Goal: Task Accomplishment & Management: Manage account settings

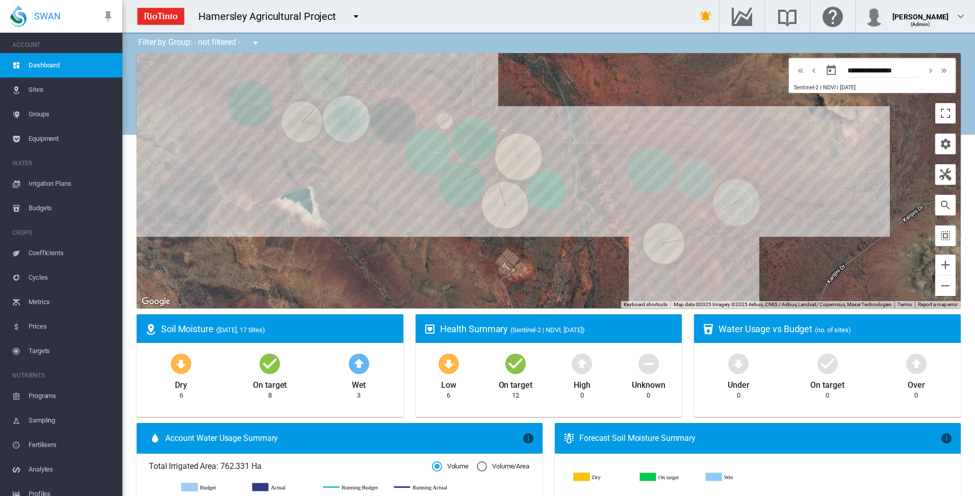
click at [50, 182] on span "Irrigation Plans" at bounding box center [72, 183] width 86 height 24
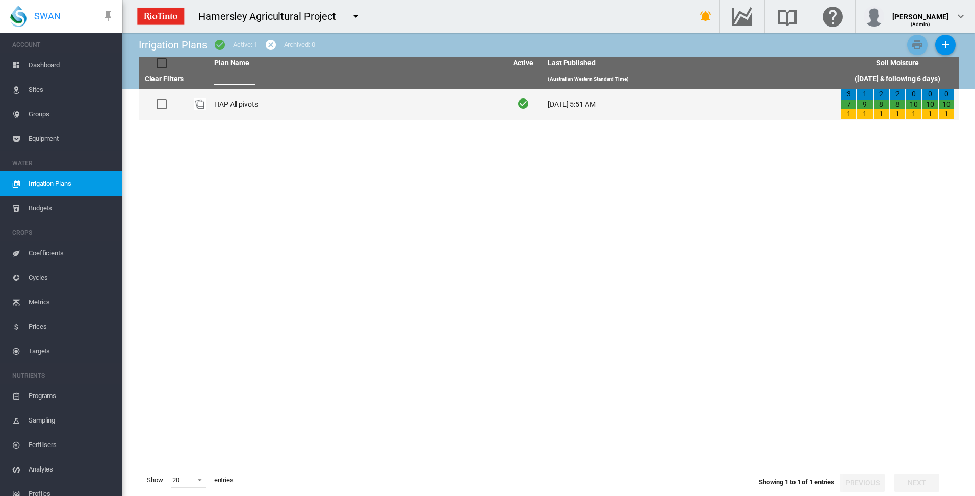
click at [236, 102] on td "HAP All pivots" at bounding box center [356, 104] width 293 height 31
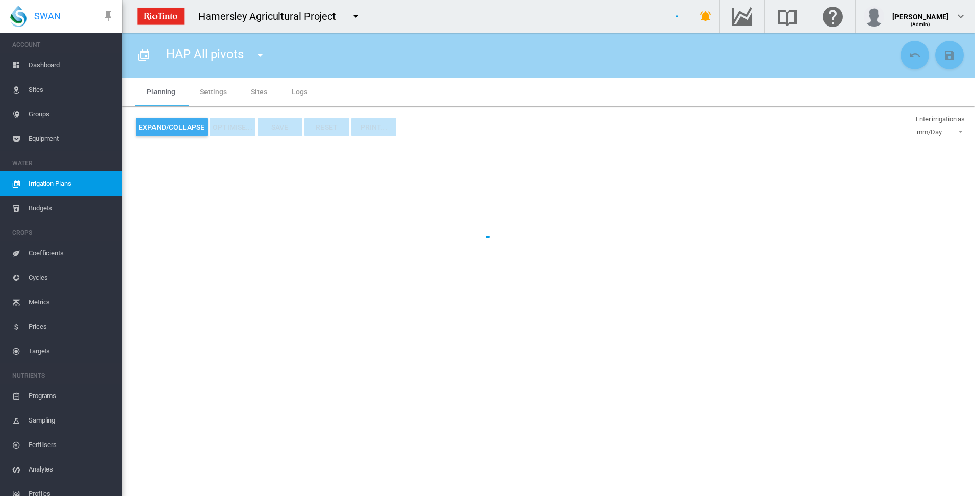
type input "**********"
type input "*"
type input "*****"
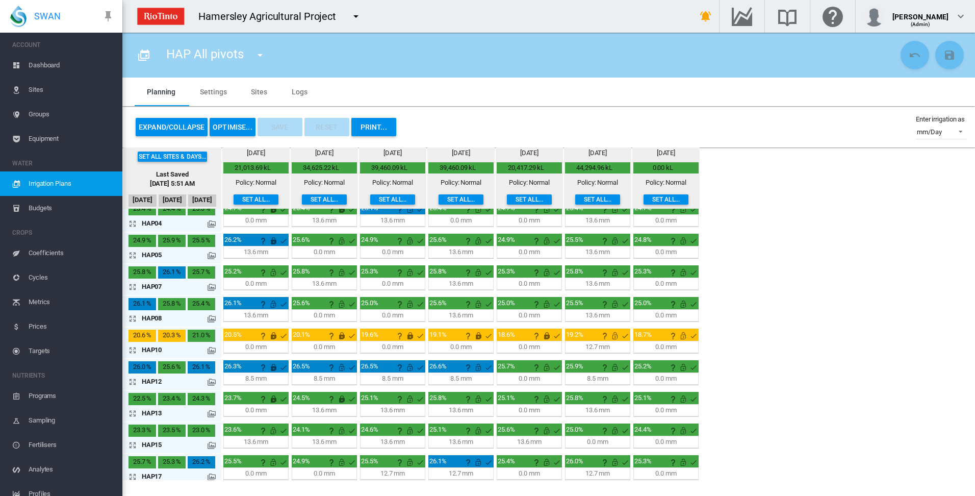
scroll to position [79, 0]
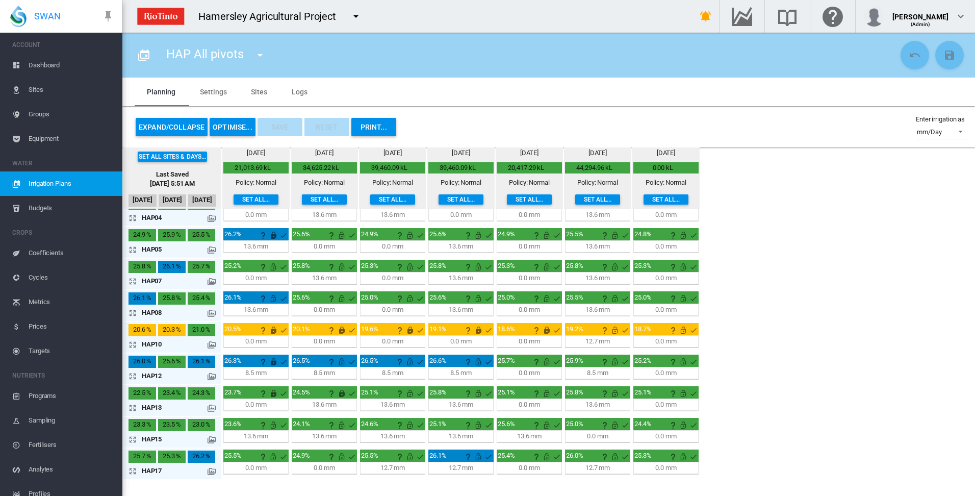
click at [226, 126] on button "OPTIMISE..." at bounding box center [233, 127] width 46 height 18
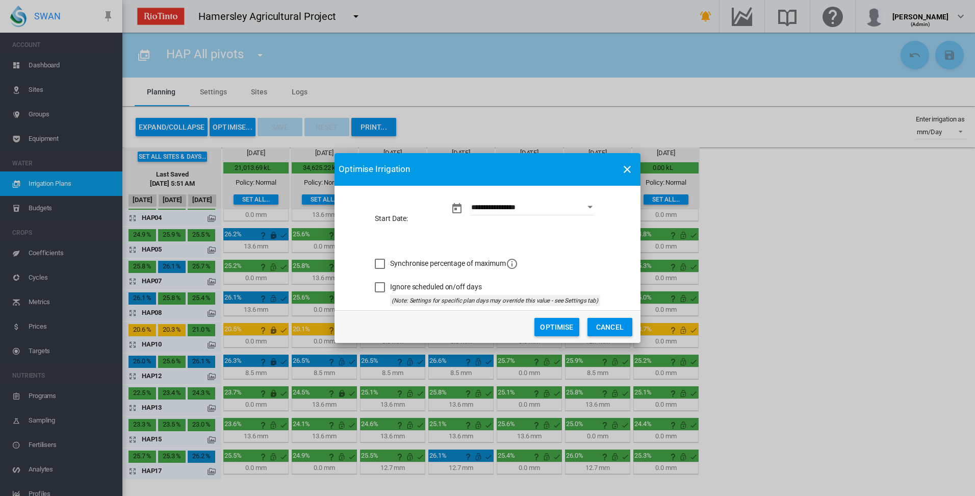
click at [554, 327] on button "Optimise" at bounding box center [556, 327] width 45 height 18
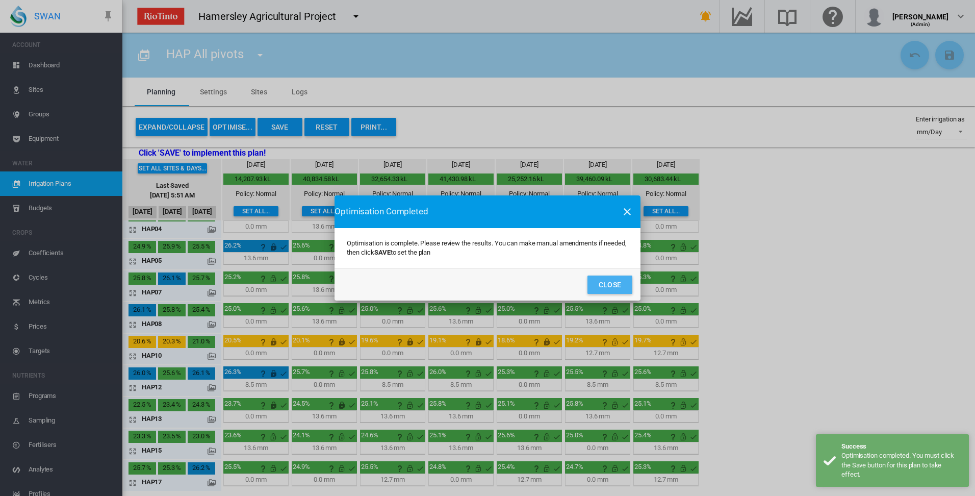
click at [601, 287] on button "Close" at bounding box center [609, 284] width 45 height 18
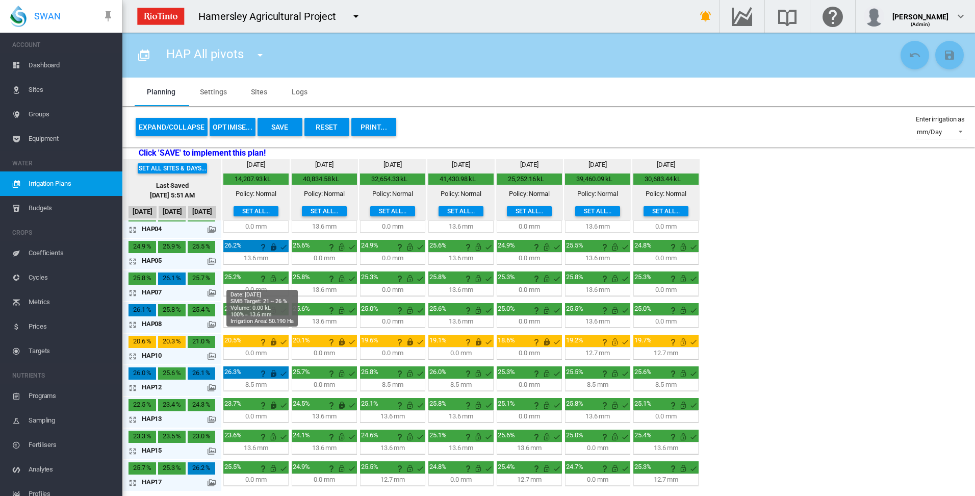
scroll to position [0, 0]
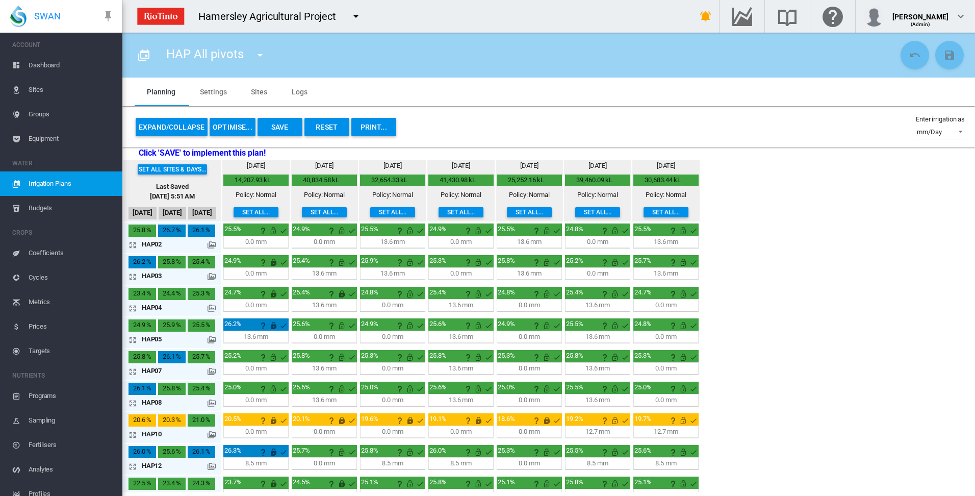
click at [133, 402] on md-icon "icon-arrow-expand" at bounding box center [134, 403] width 12 height 12
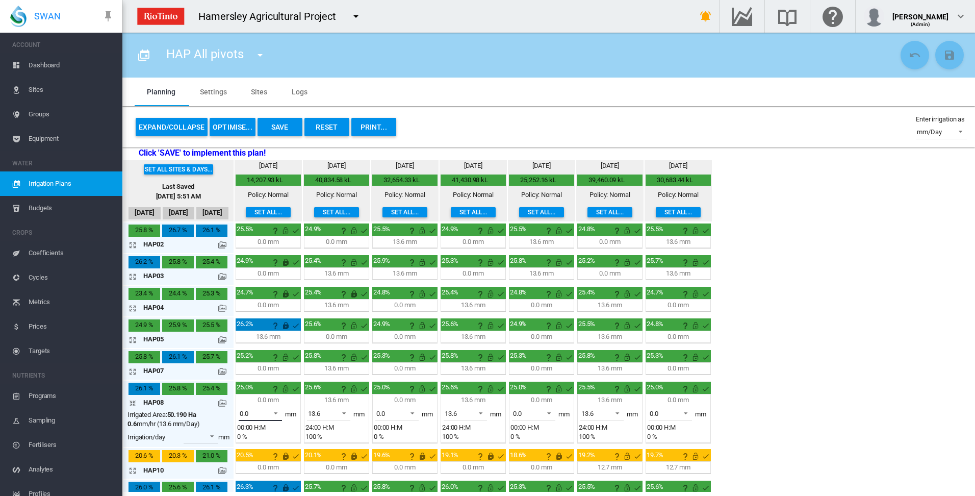
click at [277, 411] on span at bounding box center [273, 411] width 12 height 9
click at [255, 438] on md-option "13.6" at bounding box center [266, 437] width 69 height 24
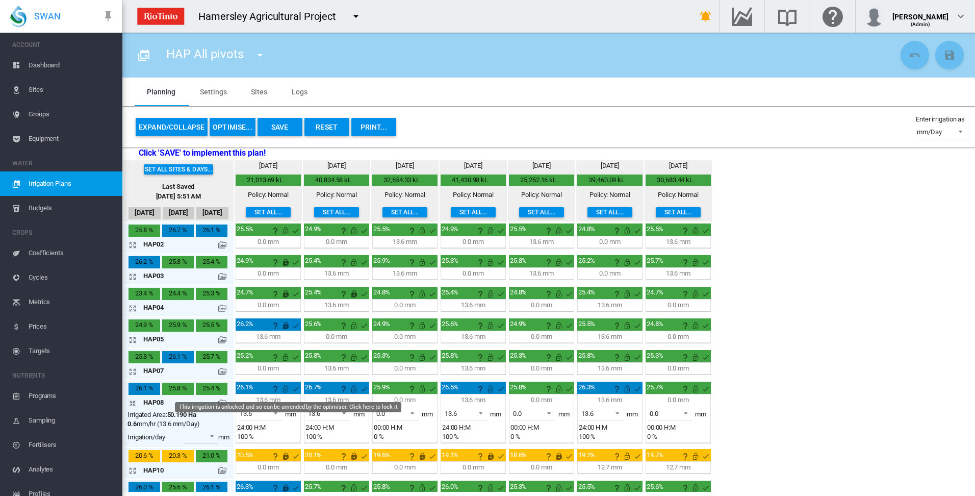
click at [287, 390] on md-icon "This irrigation is unlocked and so can be amended by the optimiser. Click here …" at bounding box center [285, 388] width 12 height 12
click at [133, 402] on md-icon "icon-arrow-collapse" at bounding box center [134, 403] width 12 height 12
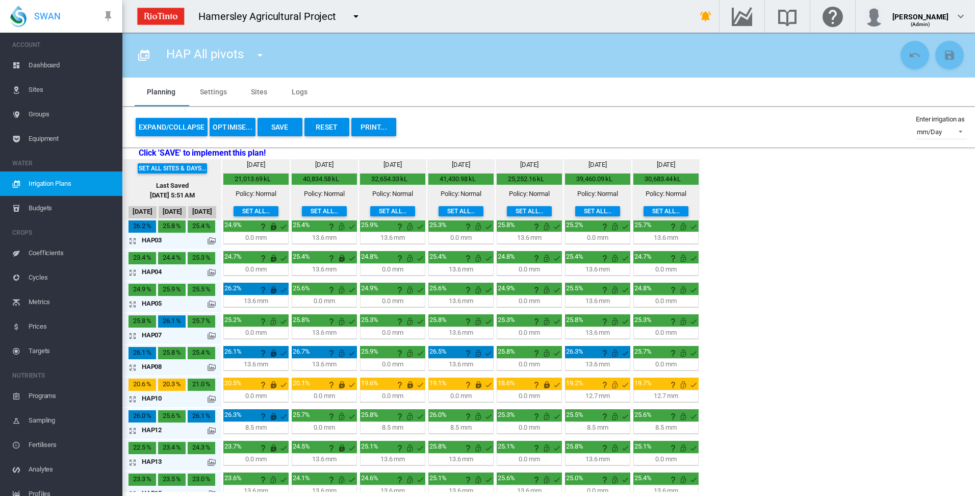
scroll to position [51, 0]
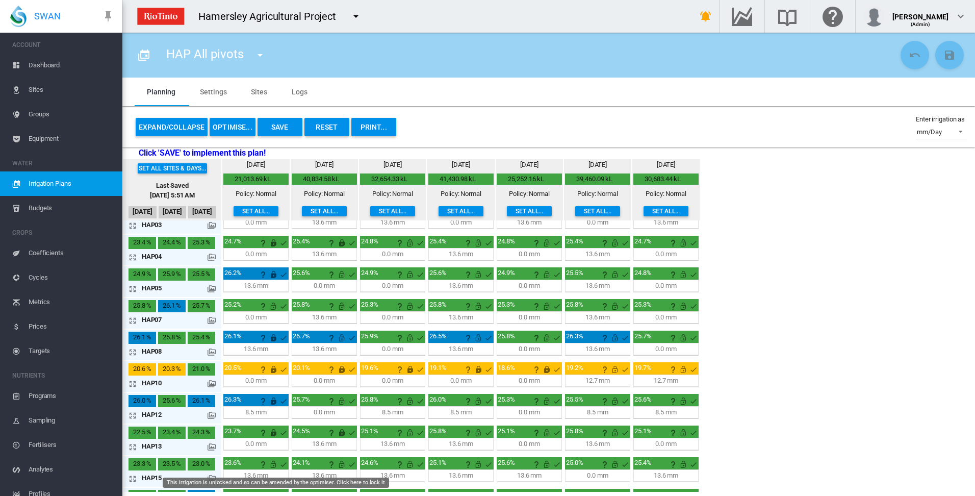
click at [273, 463] on md-icon "This irrigation is unlocked and so can be amended by the optimiser. Click here …" at bounding box center [273, 464] width 12 height 12
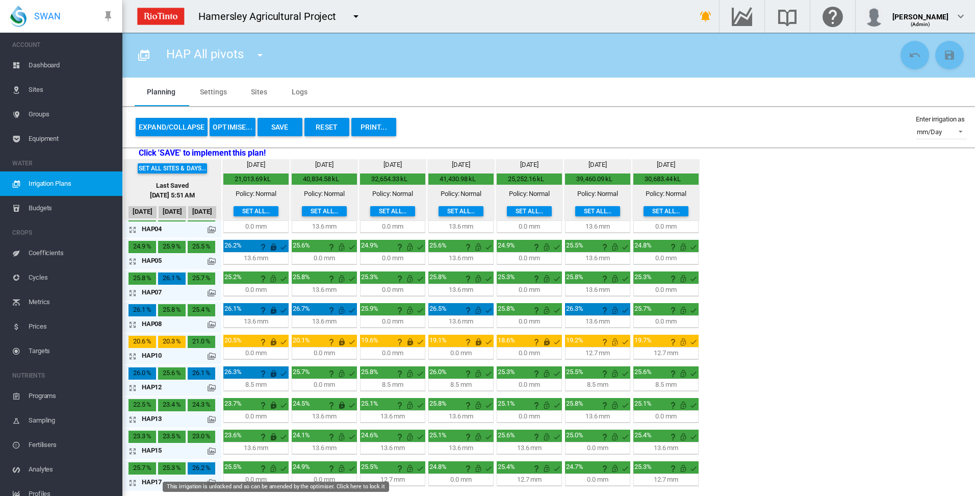
click at [273, 469] on md-icon "This irrigation is unlocked and so can be amended by the optimiser. Click here …" at bounding box center [273, 468] width 12 height 12
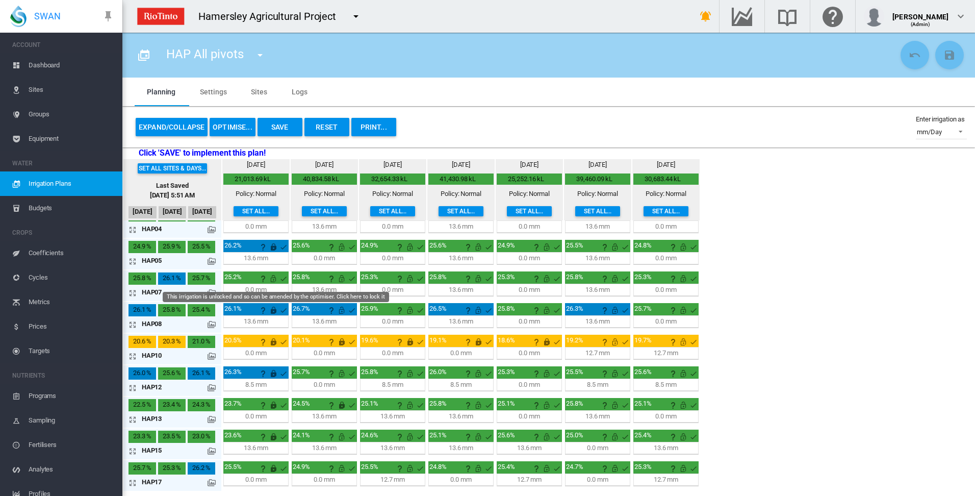
click at [271, 279] on md-icon "This irrigation is unlocked and so can be amended by the optimiser. Click here …" at bounding box center [273, 278] width 12 height 12
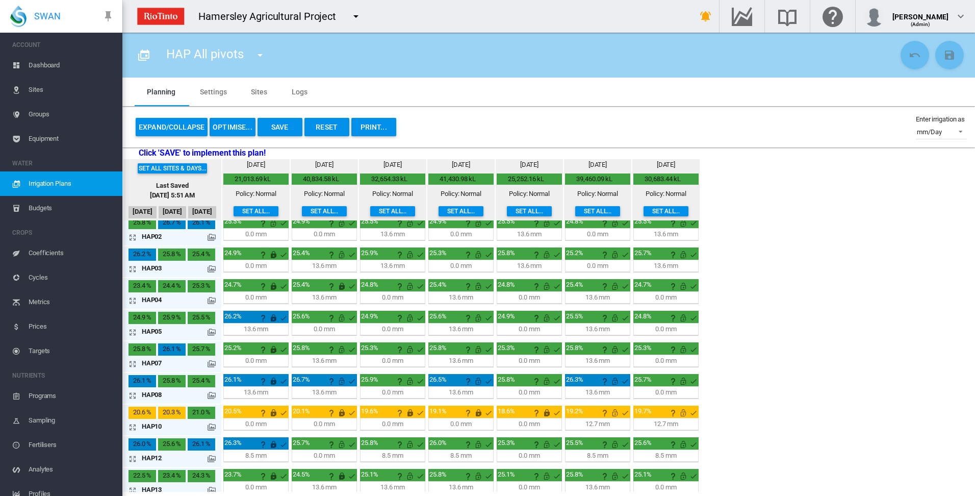
scroll to position [0, 0]
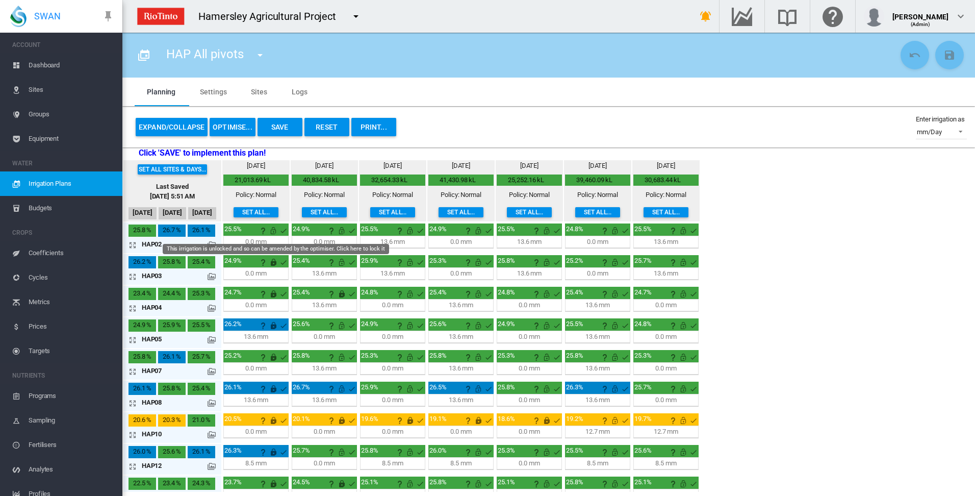
click at [274, 231] on md-icon "This irrigation is unlocked and so can be amended by the optimiser. Click here …" at bounding box center [273, 230] width 12 height 12
click at [233, 127] on button "OPTIMISE..." at bounding box center [233, 127] width 46 height 18
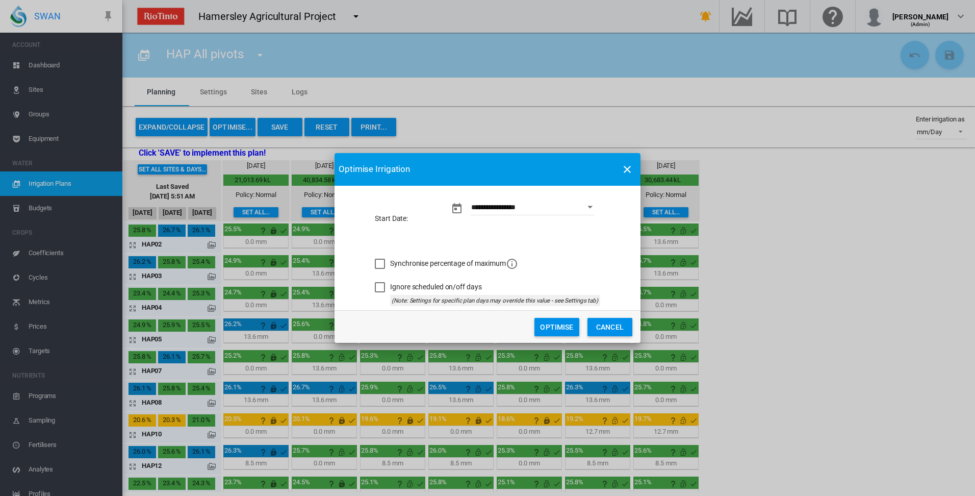
click at [550, 324] on button "Optimise" at bounding box center [556, 327] width 45 height 18
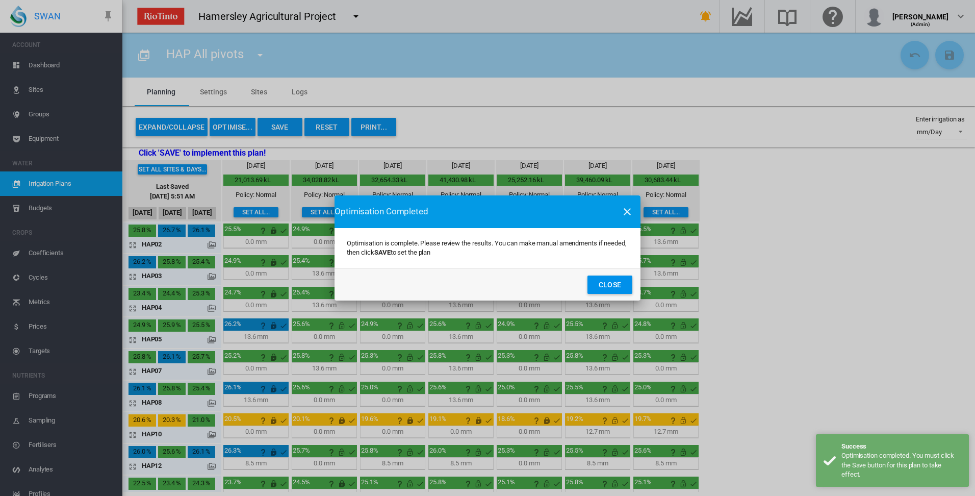
click at [598, 288] on button "Close" at bounding box center [609, 284] width 45 height 18
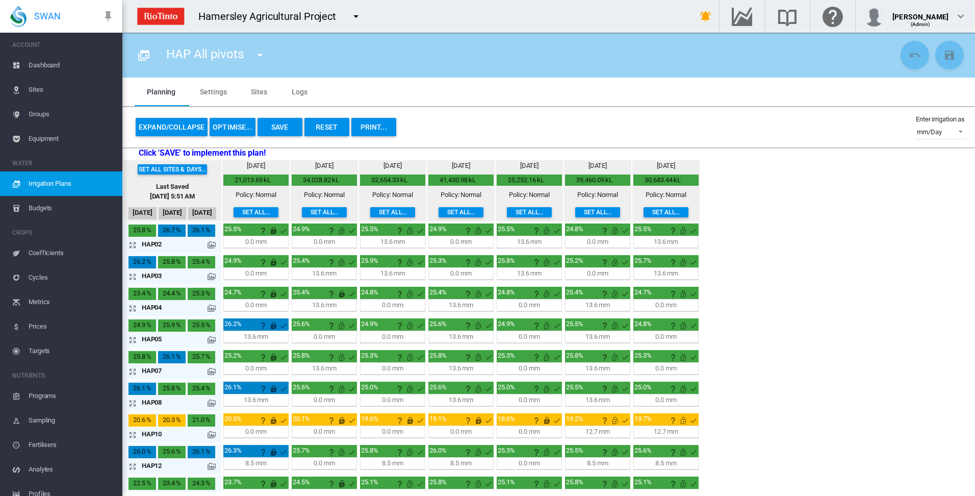
click at [135, 432] on md-icon "icon-arrow-expand" at bounding box center [134, 434] width 12 height 12
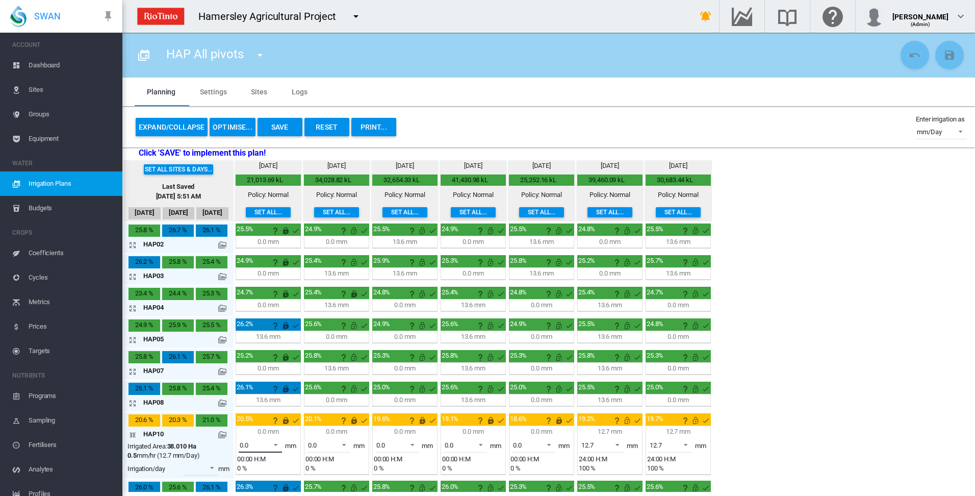
click at [277, 443] on span at bounding box center [273, 443] width 12 height 9
click at [287, 421] on md-backdrop at bounding box center [487, 248] width 975 height 496
click at [276, 443] on span at bounding box center [273, 443] width 12 height 9
click at [259, 470] on md-option "12.7" at bounding box center [266, 469] width 69 height 24
click at [132, 434] on md-icon "icon-arrow-collapse" at bounding box center [134, 434] width 12 height 12
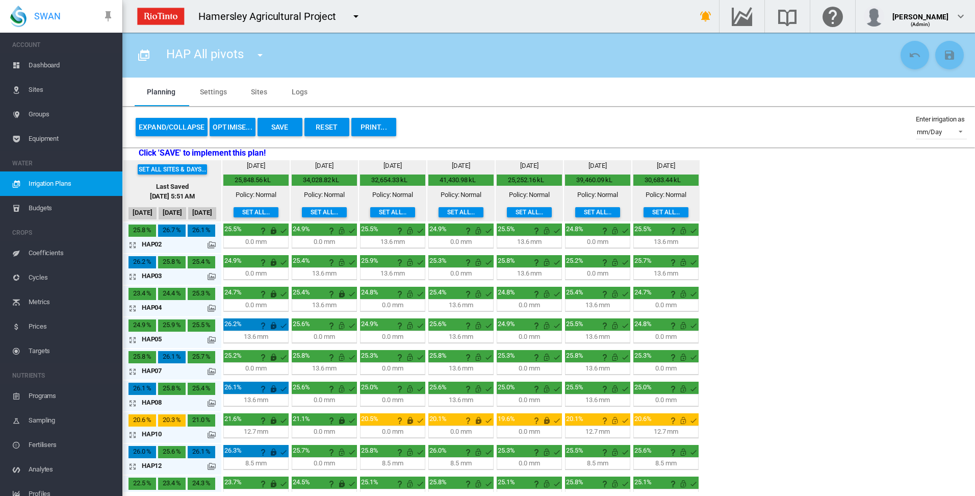
click at [238, 129] on button "OPTIMISE..." at bounding box center [233, 127] width 46 height 18
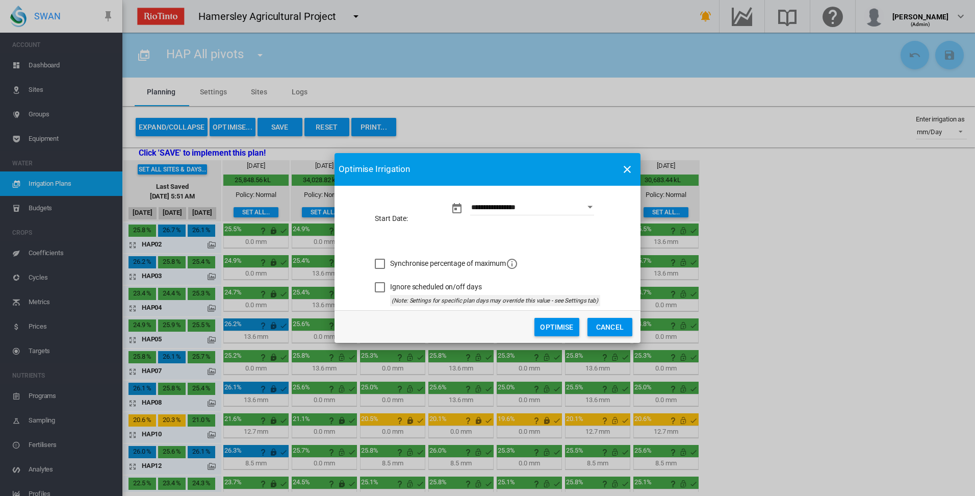
click at [548, 328] on button "Optimise" at bounding box center [556, 327] width 45 height 18
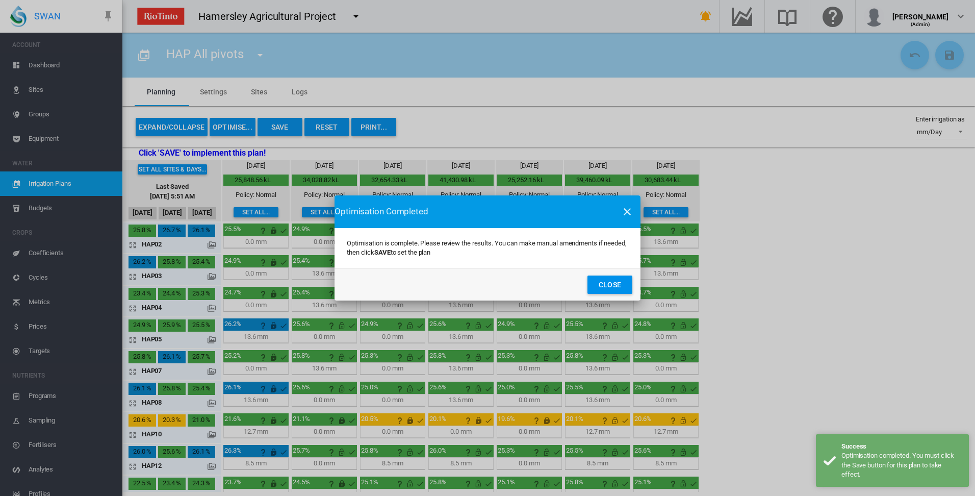
click at [603, 284] on button "Close" at bounding box center [609, 284] width 45 height 18
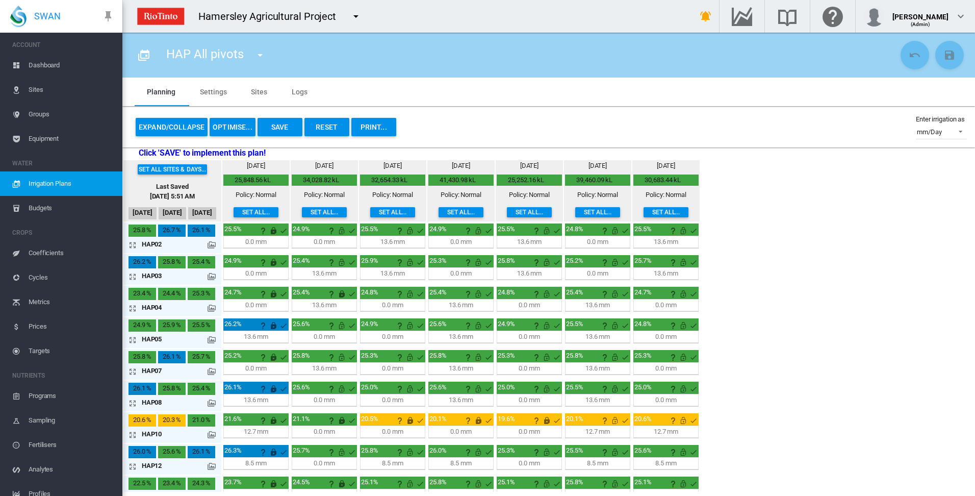
click at [131, 277] on md-icon "icon-arrow-expand" at bounding box center [134, 276] width 12 height 12
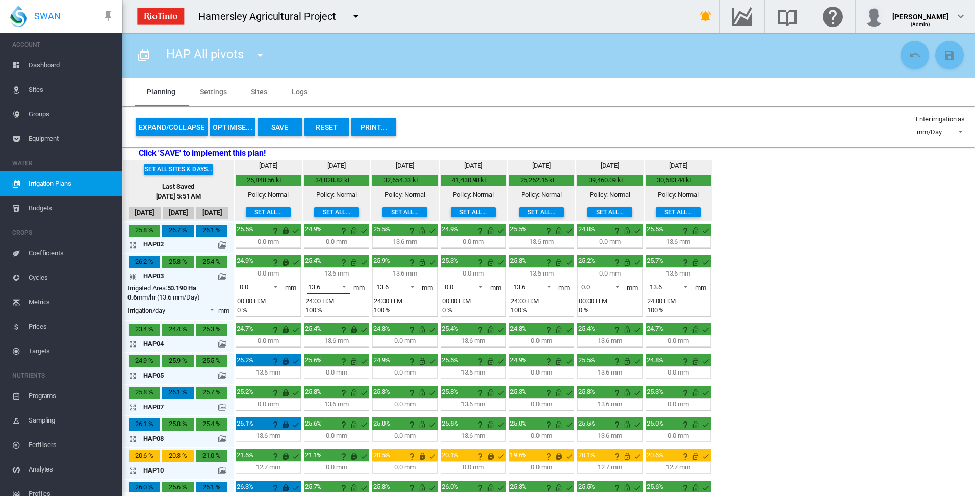
click at [346, 286] on span at bounding box center [341, 285] width 12 height 9
click at [344, 268] on md-option "0.0" at bounding box center [334, 262] width 69 height 24
click at [353, 264] on md-icon "This irrigation is unlocked and so can be amended by the optimiser. Click here …" at bounding box center [354, 262] width 12 height 12
click at [132, 278] on md-icon "icon-arrow-collapse" at bounding box center [134, 276] width 12 height 12
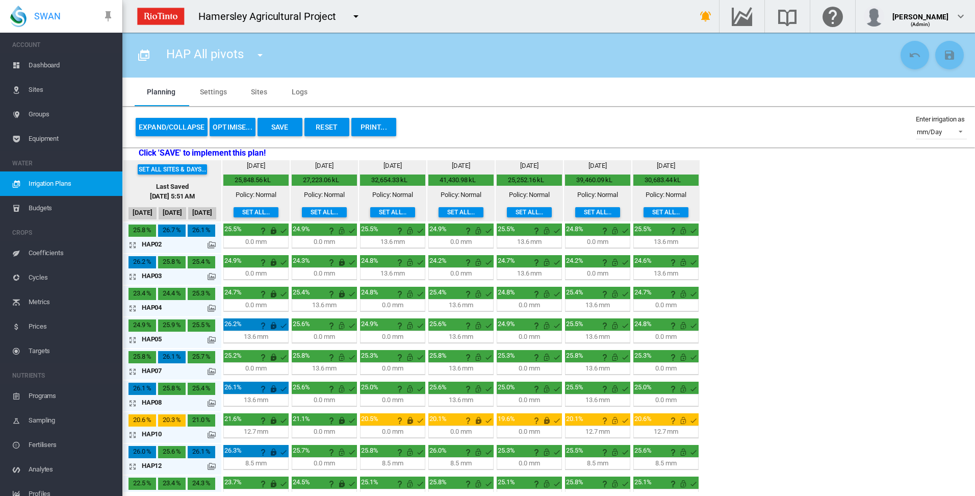
drag, startPoint x: 132, startPoint y: 278, endPoint x: 193, endPoint y: 287, distance: 62.3
click at [132, 278] on md-icon "icon-arrow-expand" at bounding box center [134, 276] width 12 height 12
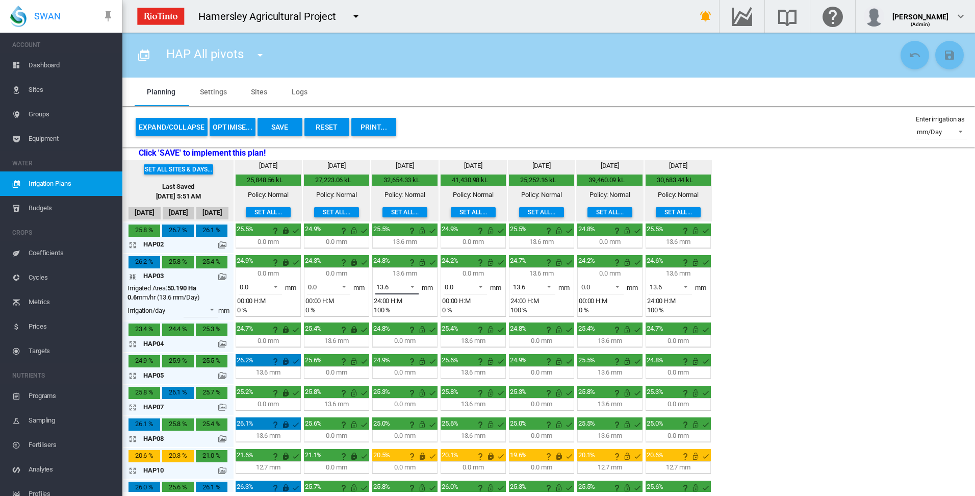
click at [414, 286] on span at bounding box center [409, 285] width 12 height 9
click at [417, 268] on md-option "0.0" at bounding box center [402, 262] width 69 height 24
click at [422, 264] on md-icon "This irrigation is unlocked and so can be amended by the optimiser. Click here …" at bounding box center [422, 262] width 12 height 12
click at [490, 263] on md-icon "This irrigation is unlocked and so can be amended by the optimiser. Click here …" at bounding box center [490, 262] width 12 height 12
click at [132, 276] on md-icon "icon-arrow-collapse" at bounding box center [134, 276] width 12 height 12
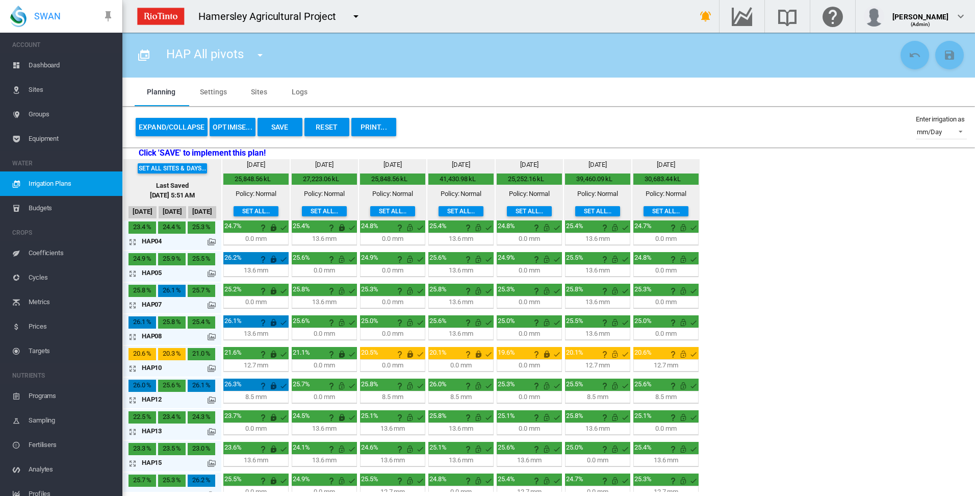
scroll to position [79, 0]
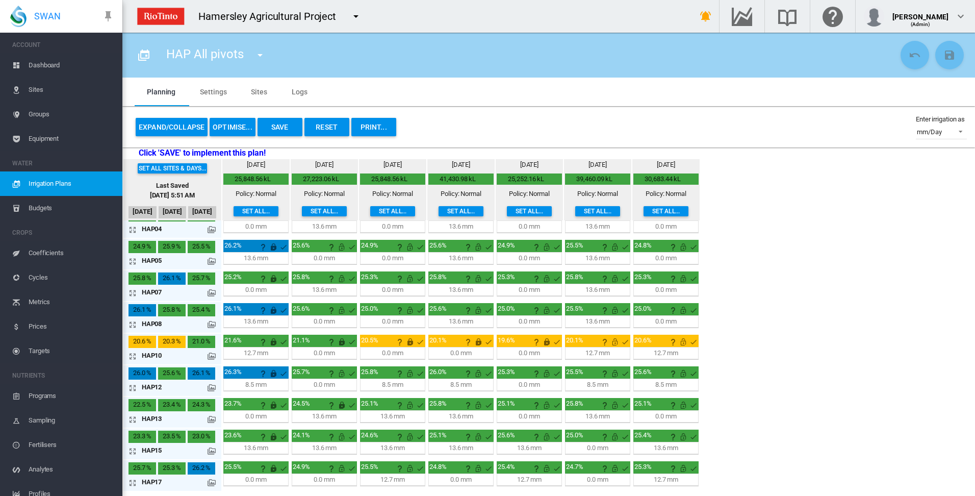
click at [133, 420] on md-icon "icon-arrow-expand" at bounding box center [134, 419] width 12 height 12
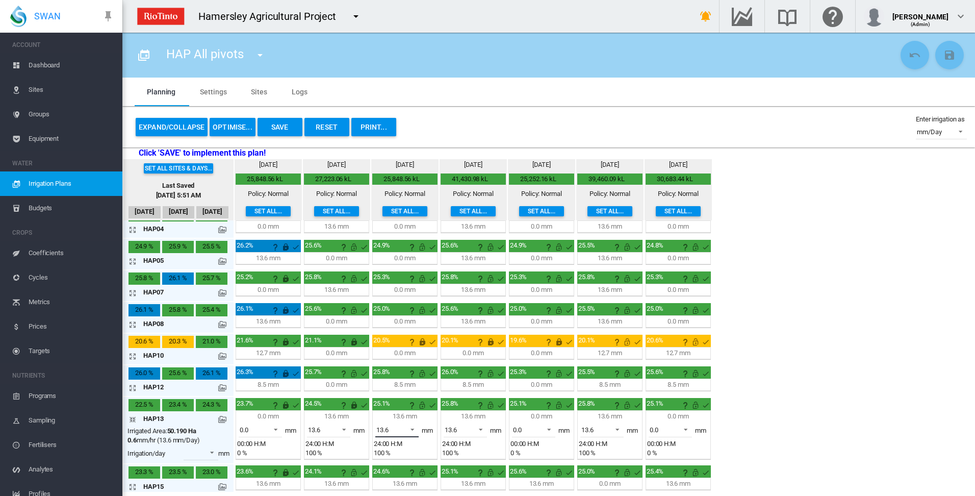
click at [414, 429] on span at bounding box center [409, 428] width 12 height 9
click at [412, 405] on md-option "0.0" at bounding box center [402, 405] width 69 height 24
click at [414, 429] on span at bounding box center [409, 428] width 12 height 9
click at [399, 453] on md-option "13.6" at bounding box center [402, 454] width 69 height 24
click at [420, 405] on md-icon "This irrigation is unlocked and so can be amended by the optimiser. Click here …" at bounding box center [422, 405] width 12 height 12
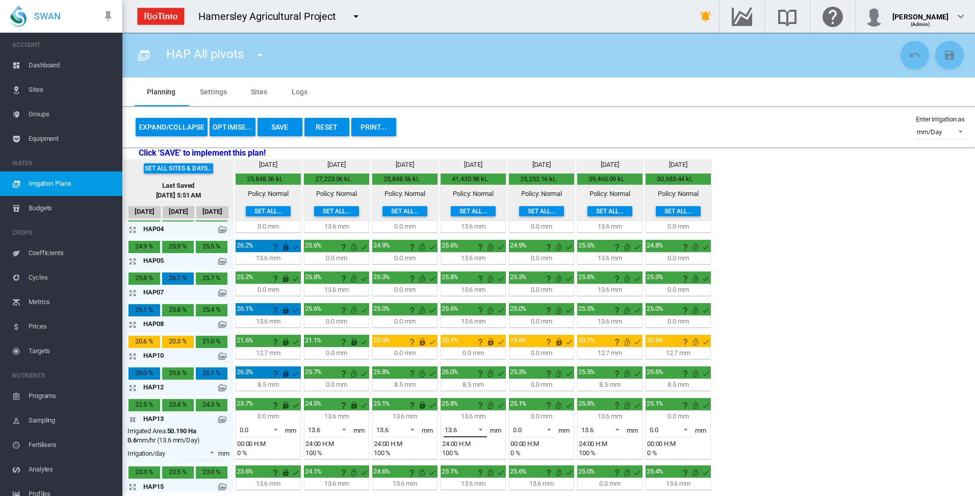
click at [480, 428] on span at bounding box center [478, 428] width 12 height 9
click at [478, 411] on md-option "0.0" at bounding box center [470, 405] width 69 height 24
click at [489, 405] on md-icon "This irrigation is unlocked and so can be amended by the optimiser. Click here …" at bounding box center [490, 405] width 12 height 12
click at [133, 418] on md-icon "icon-arrow-collapse" at bounding box center [134, 419] width 12 height 12
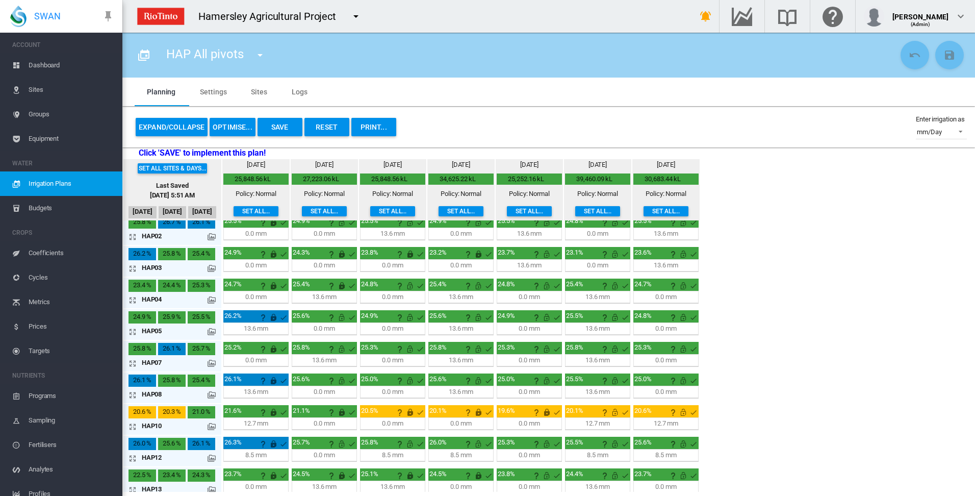
scroll to position [0, 0]
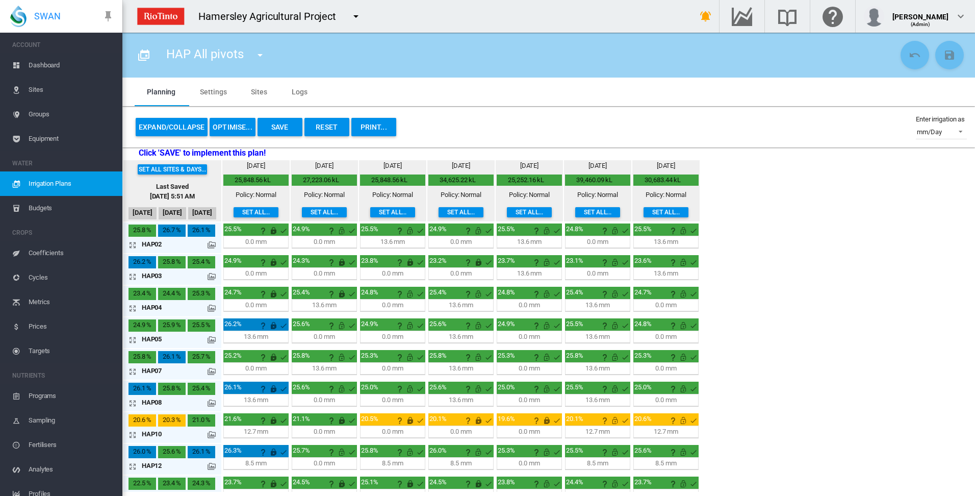
click at [134, 308] on md-icon "icon-arrow-expand" at bounding box center [134, 308] width 12 height 12
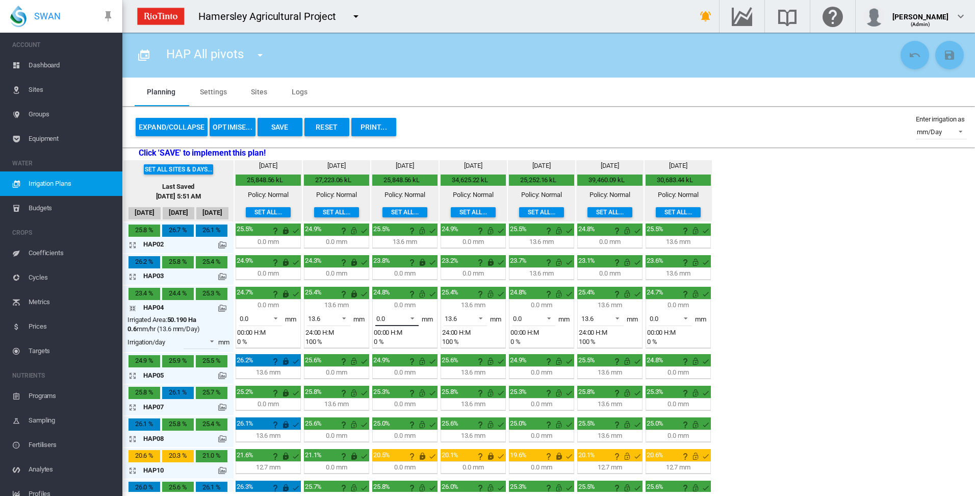
click at [412, 319] on span at bounding box center [409, 317] width 12 height 9
click at [400, 346] on md-option "13.6" at bounding box center [402, 342] width 69 height 24
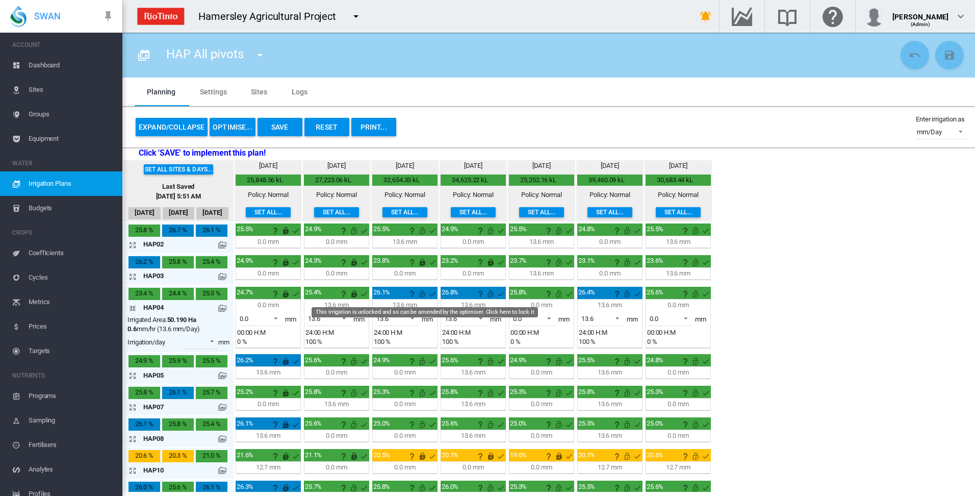
click at [421, 295] on md-icon "This irrigation is unlocked and so can be amended by the optimiser. Click here …" at bounding box center [422, 294] width 12 height 12
click at [480, 319] on span at bounding box center [478, 317] width 12 height 9
click at [477, 296] on md-option "0.0" at bounding box center [470, 293] width 69 height 24
click at [492, 294] on md-icon "This irrigation is unlocked and so can be amended by the optimiser. Click here …" at bounding box center [490, 294] width 12 height 12
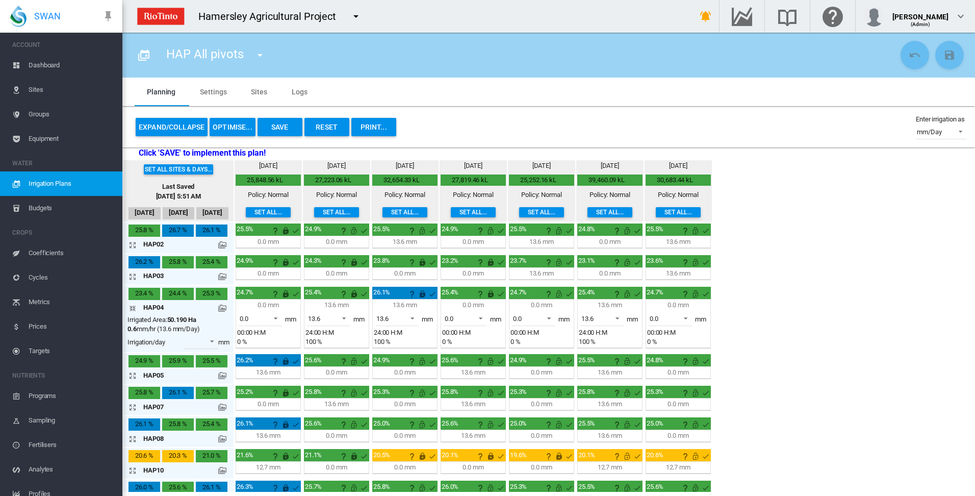
click at [134, 308] on md-icon "icon-arrow-collapse" at bounding box center [134, 308] width 12 height 12
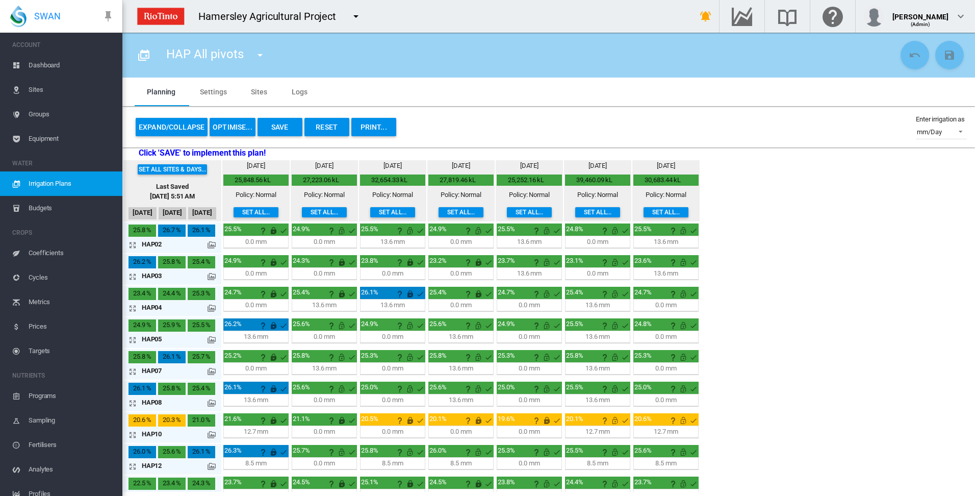
click at [279, 127] on button "Save" at bounding box center [280, 127] width 45 height 18
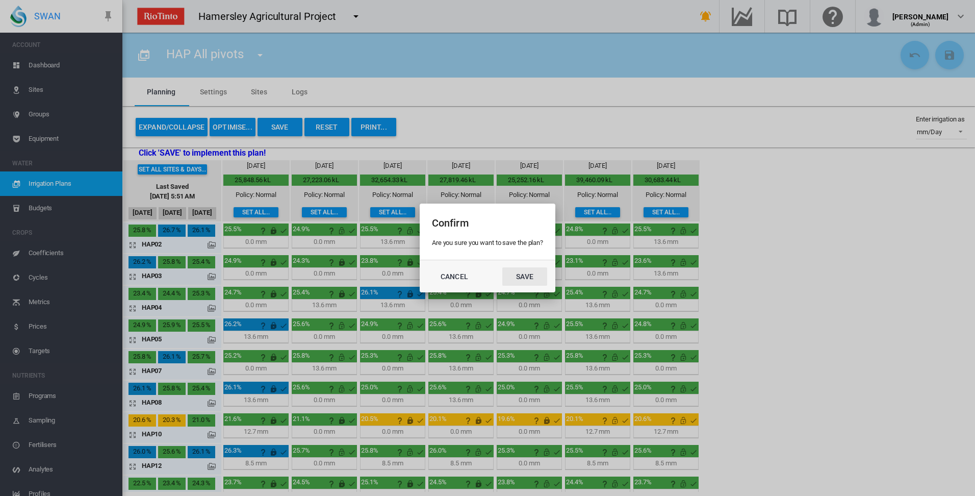
click at [526, 277] on button "Save" at bounding box center [524, 276] width 45 height 18
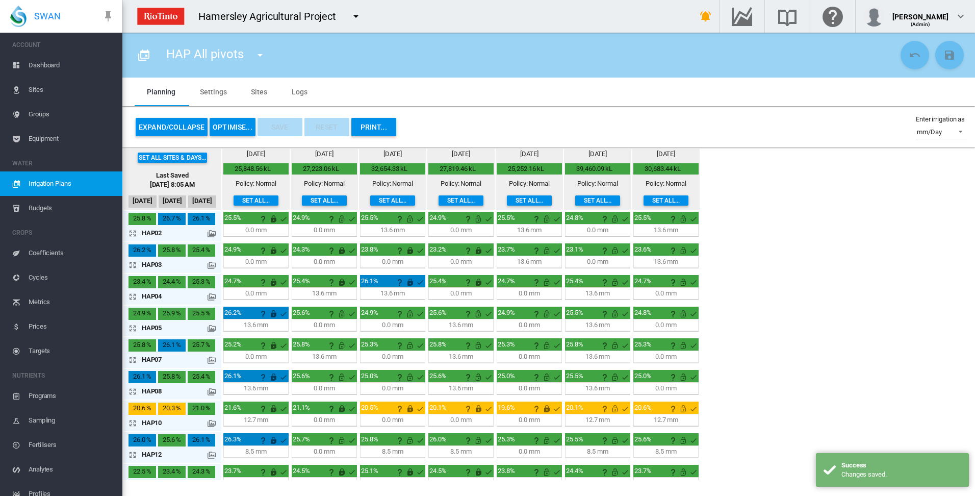
click at [228, 126] on button "OPTIMISE..." at bounding box center [233, 127] width 46 height 18
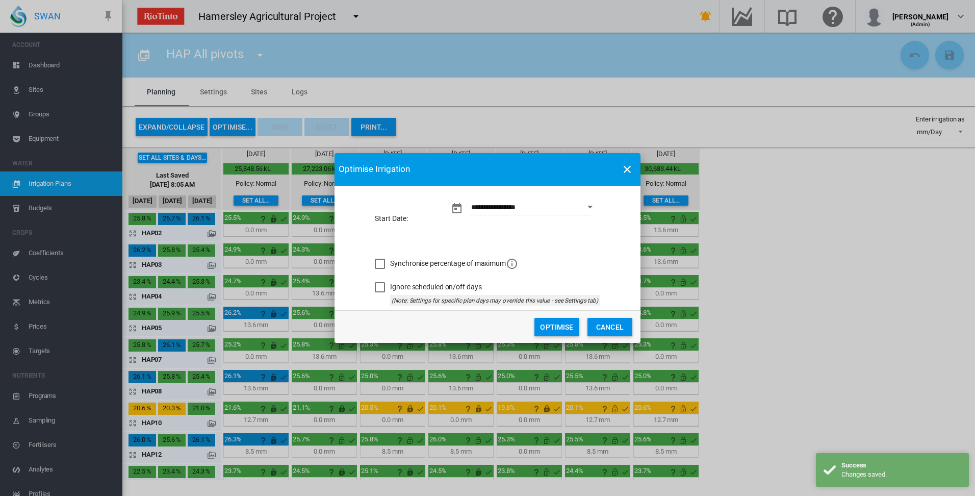
click at [554, 326] on button "Optimise" at bounding box center [556, 327] width 45 height 18
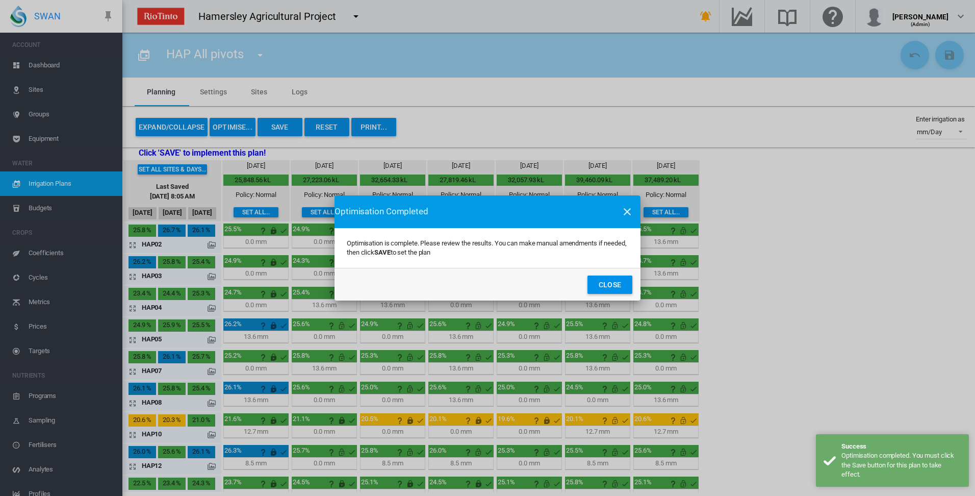
click at [618, 288] on button "Close" at bounding box center [609, 284] width 45 height 18
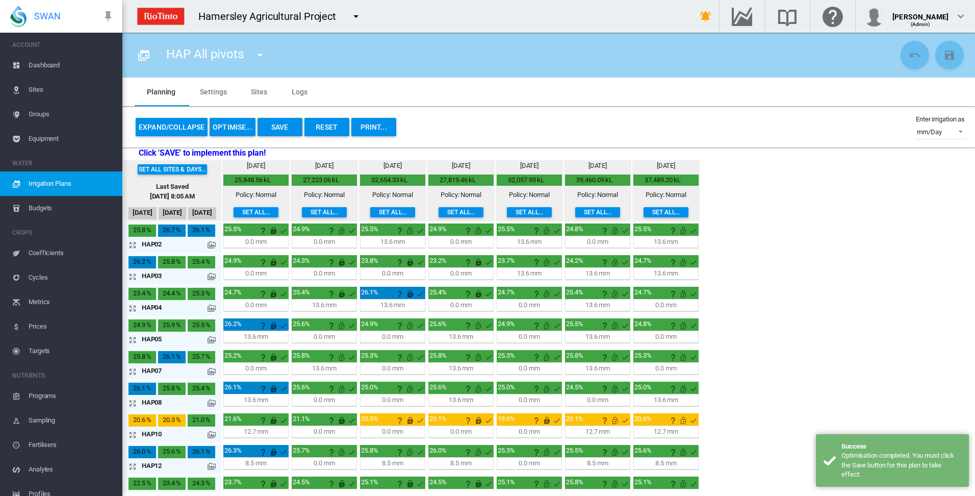
click at [281, 129] on button "Save" at bounding box center [280, 127] width 45 height 18
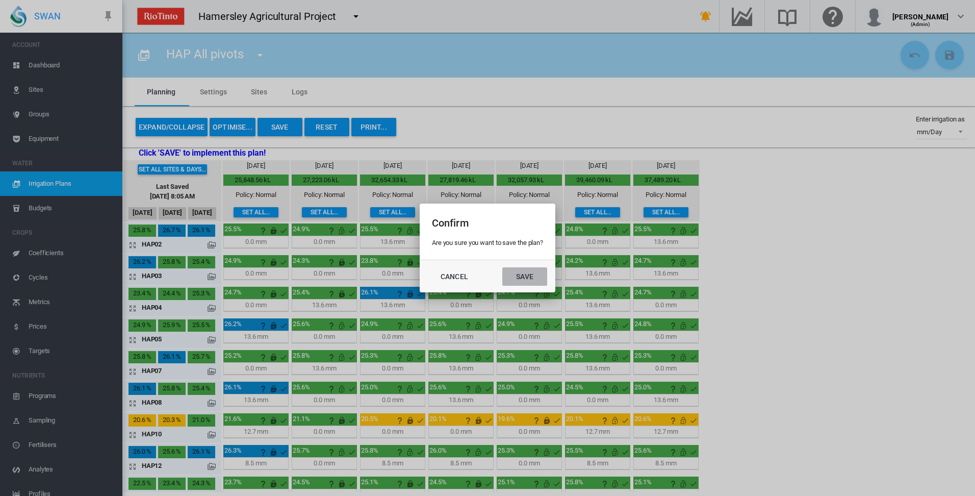
click at [524, 276] on button "Save" at bounding box center [524, 276] width 45 height 18
